Goal: Task Accomplishment & Management: Manage account settings

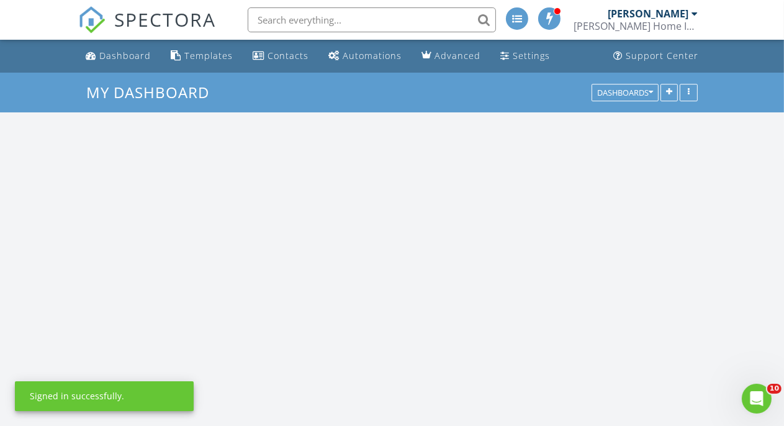
scroll to position [1154, 809]
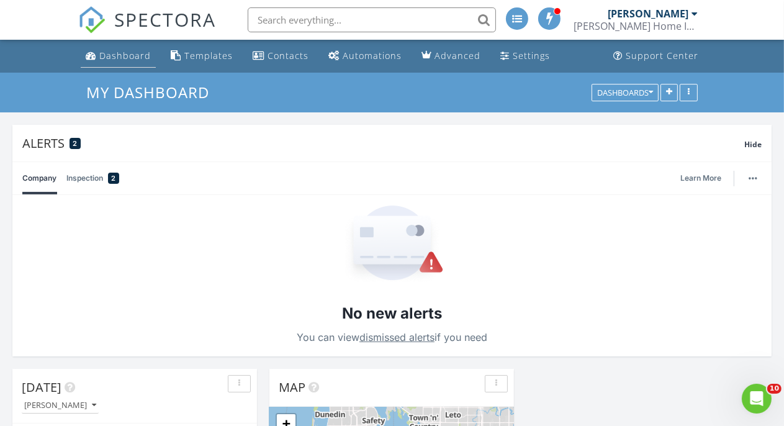
click at [133, 54] on div "Dashboard" at bounding box center [124, 56] width 51 height 12
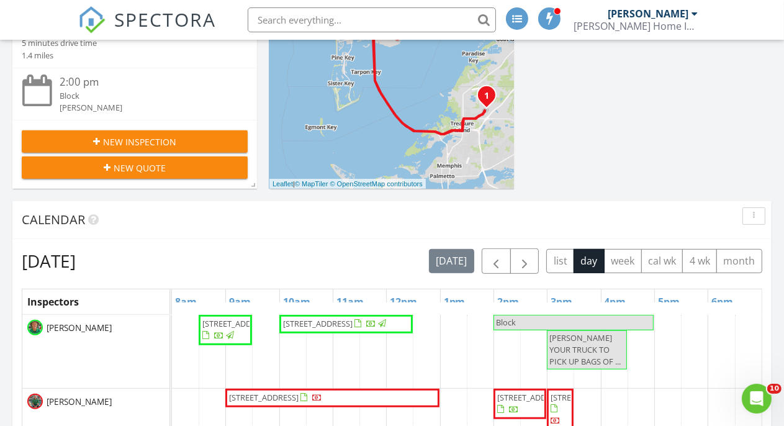
scroll to position [579, 0]
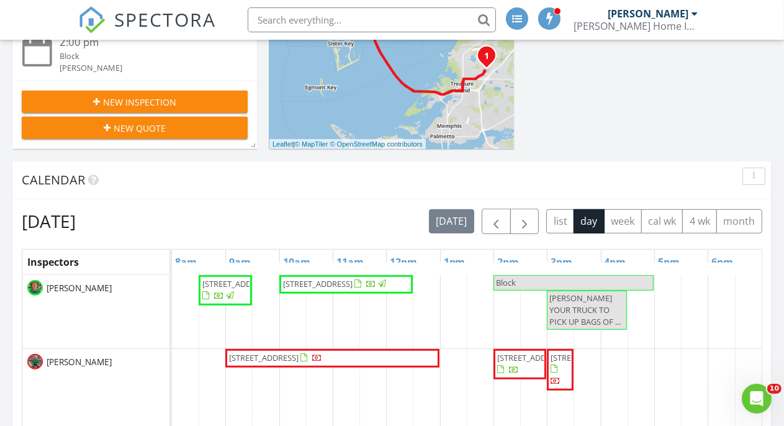
click at [352, 284] on span "1036 Monterey Blvd NE, St. Petersburg 33704" at bounding box center [317, 283] width 69 height 11
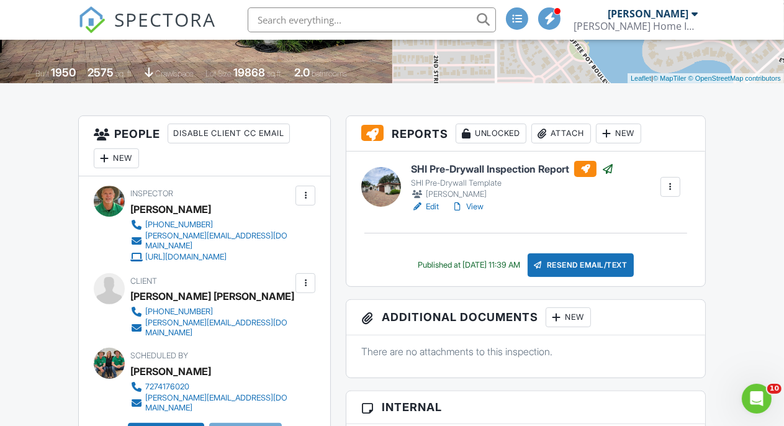
click at [478, 203] on link "View" at bounding box center [467, 206] width 32 height 12
